Goal: Information Seeking & Learning: Find specific fact

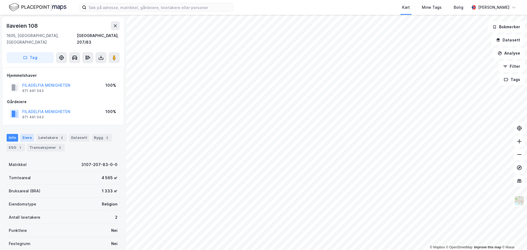
click at [24, 134] on div "Eiere" at bounding box center [27, 138] width 14 height 8
